Goal: Task Accomplishment & Management: Use online tool/utility

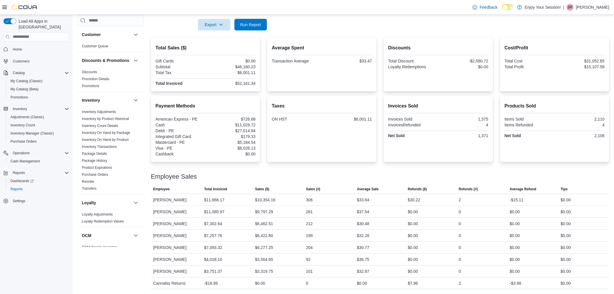
scroll to position [134, 0]
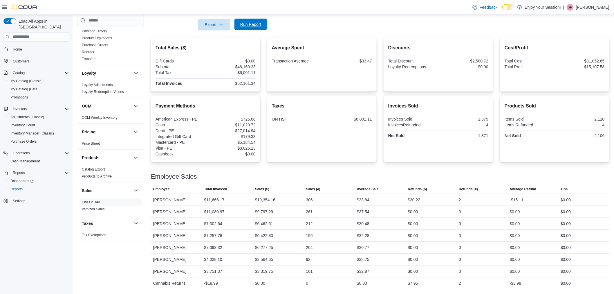
click at [242, 27] on span "Run Report" at bounding box center [250, 24] width 21 height 6
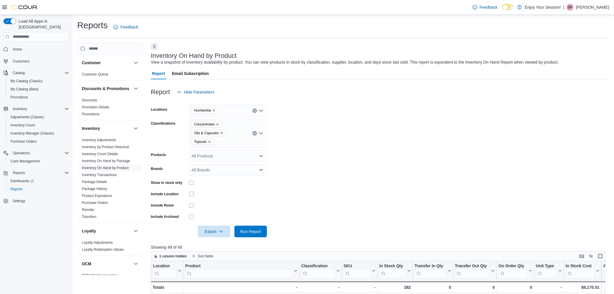
click at [219, 124] on icon "Remove Concentrates from selection in this group" at bounding box center [217, 124] width 3 height 3
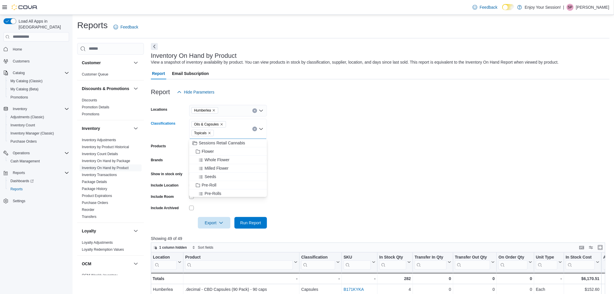
click at [221, 123] on icon "Remove Oils & Capsules from selection in this group" at bounding box center [221, 124] width 3 height 3
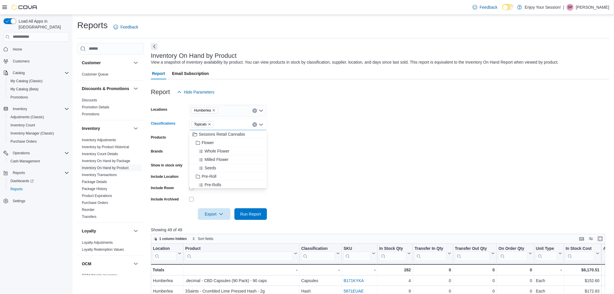
click at [211, 123] on icon "Remove Topicals from selection in this group" at bounding box center [209, 124] width 3 height 3
click at [218, 123] on div "All Classifications" at bounding box center [228, 125] width 78 height 12
click at [289, 120] on form "Locations Humberlea Classifications All Classifications Products All Products B…" at bounding box center [380, 159] width 459 height 122
click at [213, 124] on div "All Classifications" at bounding box center [228, 125] width 78 height 12
click at [275, 135] on form "Locations Humberlea Classifications All Classifications Combo box. Selected. Co…" at bounding box center [380, 159] width 459 height 122
